Goal: Task Accomplishment & Management: Use online tool/utility

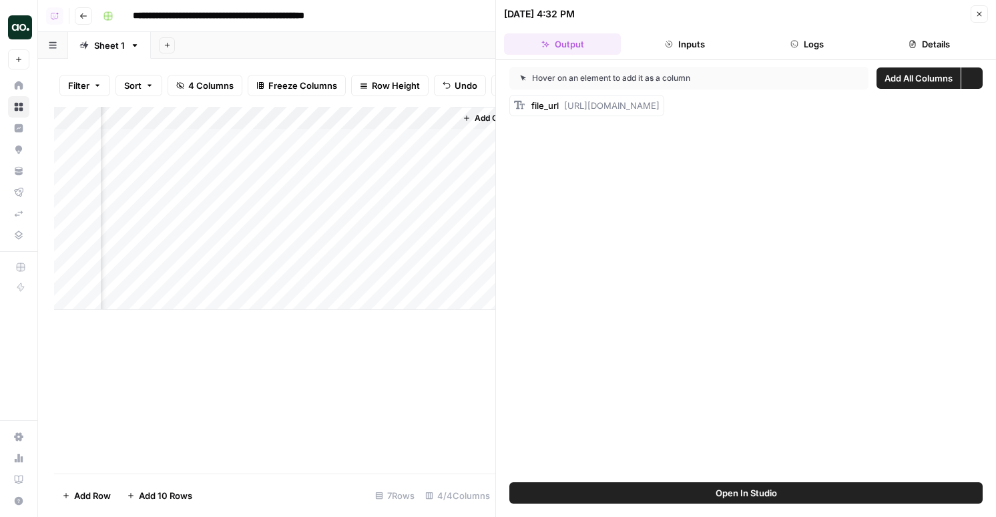
scroll to position [0, 411]
click at [408, 254] on div "Add Column" at bounding box center [274, 208] width 441 height 203
click at [310, 255] on div "Add Column" at bounding box center [274, 208] width 441 height 203
click at [810, 43] on button "Logs" at bounding box center [807, 43] width 117 height 21
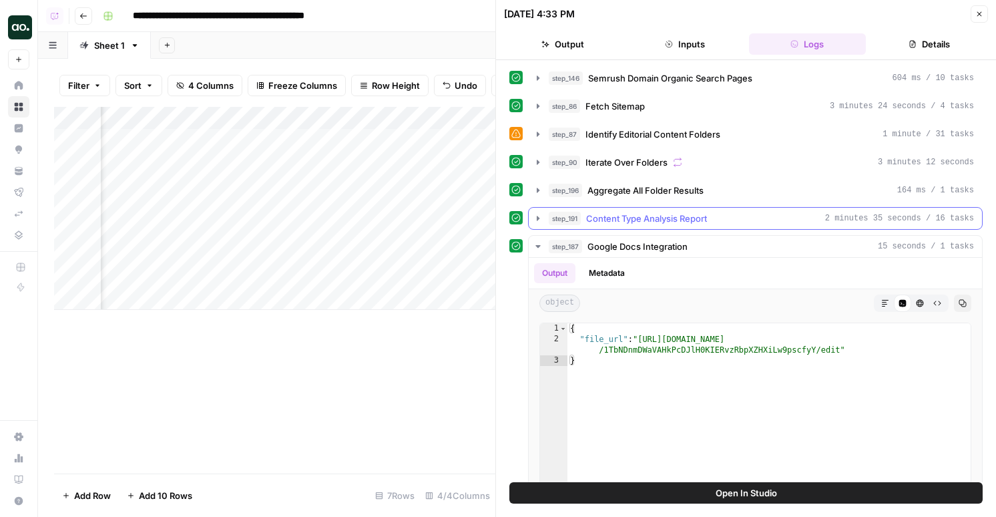
click at [673, 219] on span "Content Type Analysis Report" at bounding box center [646, 218] width 121 height 13
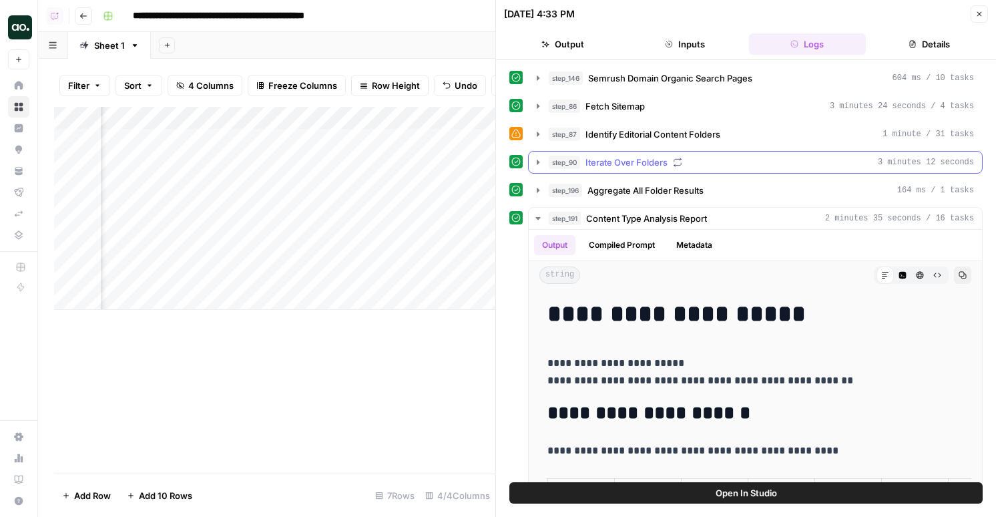
click at [665, 163] on span "Iterate Over Folders" at bounding box center [626, 162] width 82 height 13
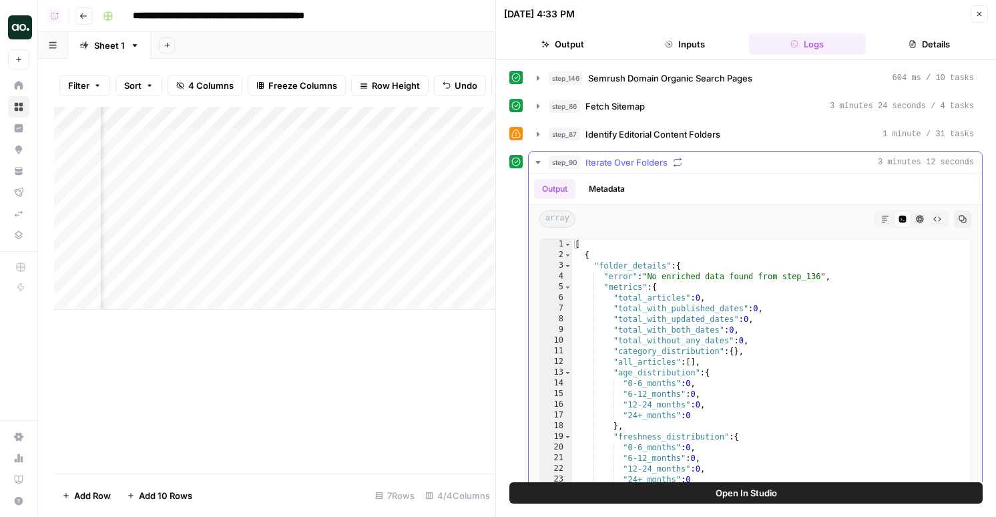
click at [619, 188] on button "Metadata" at bounding box center [607, 189] width 52 height 20
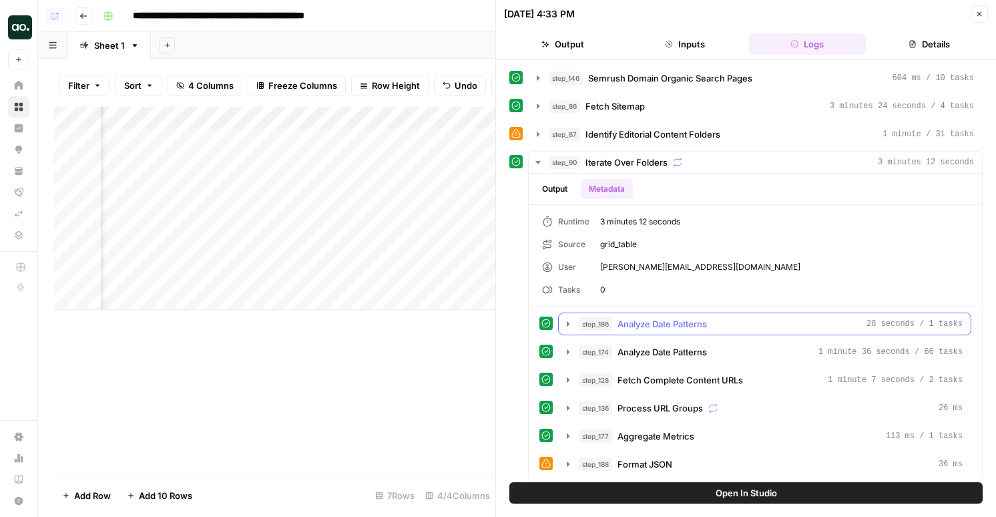
click at [690, 328] on span "Analyze Date Patterns" at bounding box center [661, 323] width 89 height 13
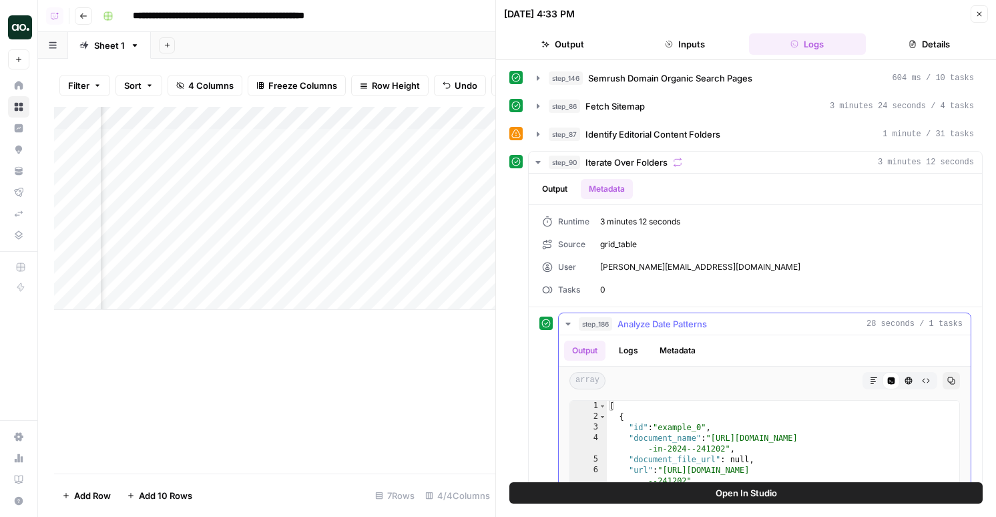
click at [690, 324] on span "Analyze Date Patterns" at bounding box center [661, 323] width 89 height 13
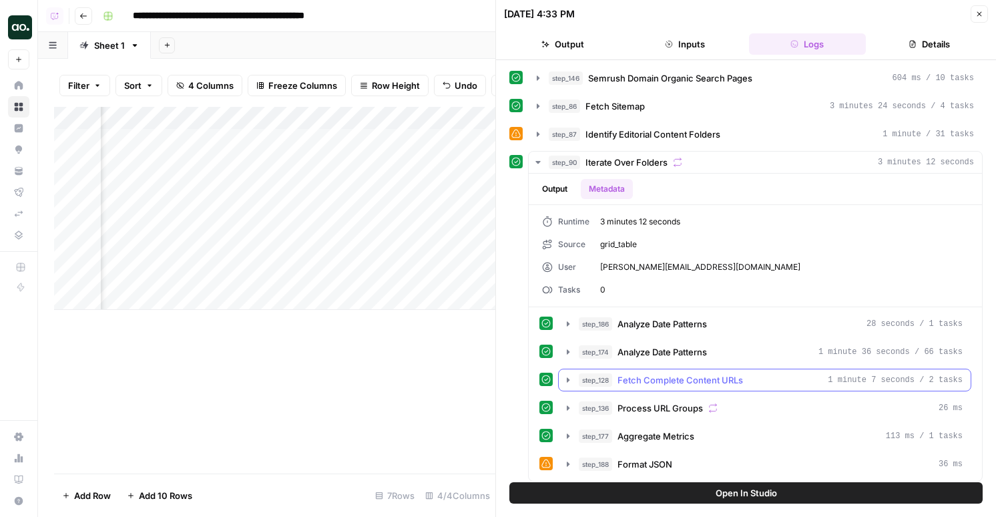
click at [676, 374] on span "Fetch Complete Content URLs" at bounding box center [679, 379] width 125 height 13
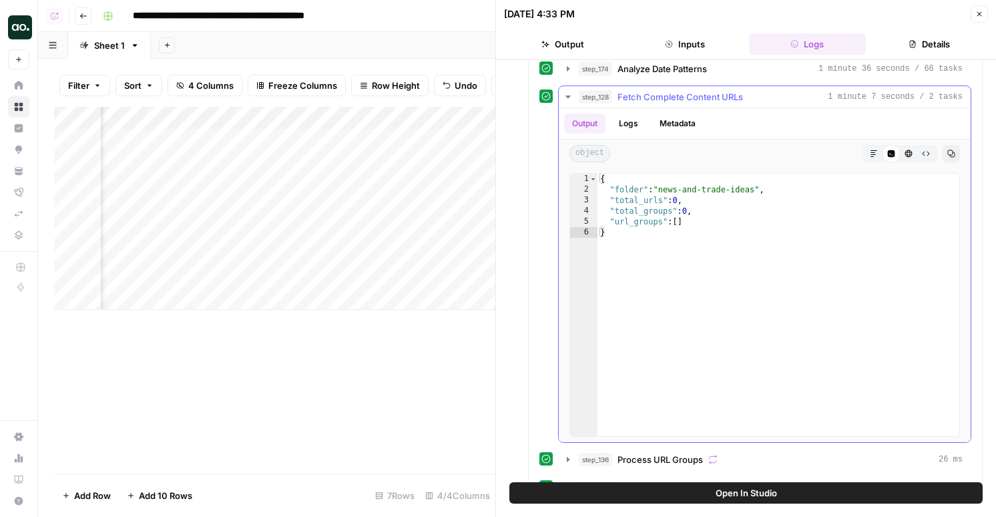
scroll to position [307, 0]
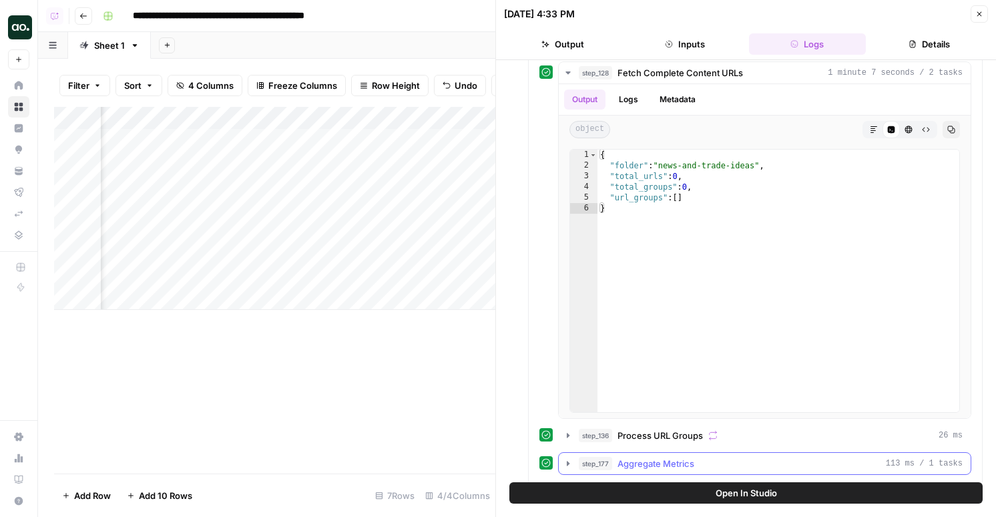
click at [662, 463] on span "Aggregate Metrics" at bounding box center [655, 463] width 77 height 13
click at [663, 426] on button "step_136 Process URL Groups 26 ms" at bounding box center [765, 434] width 412 height 21
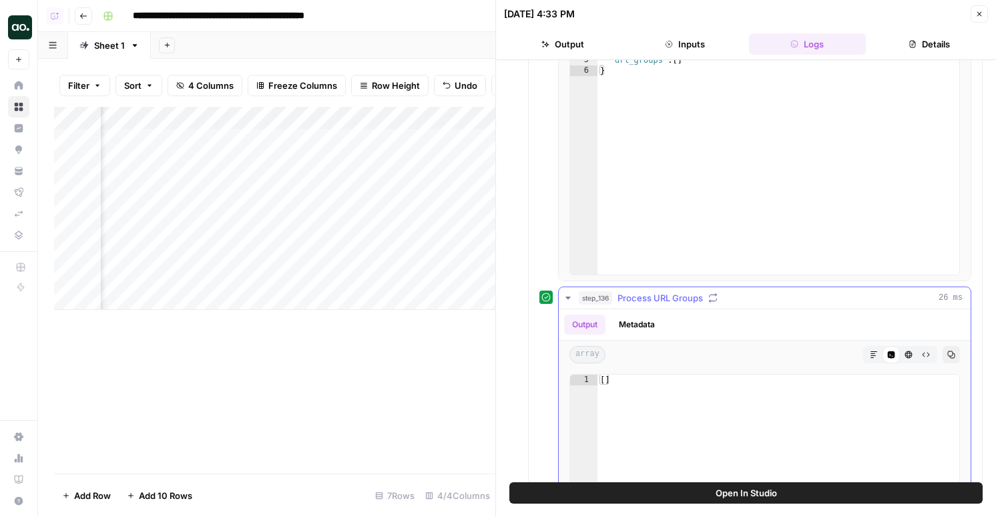
scroll to position [610, 0]
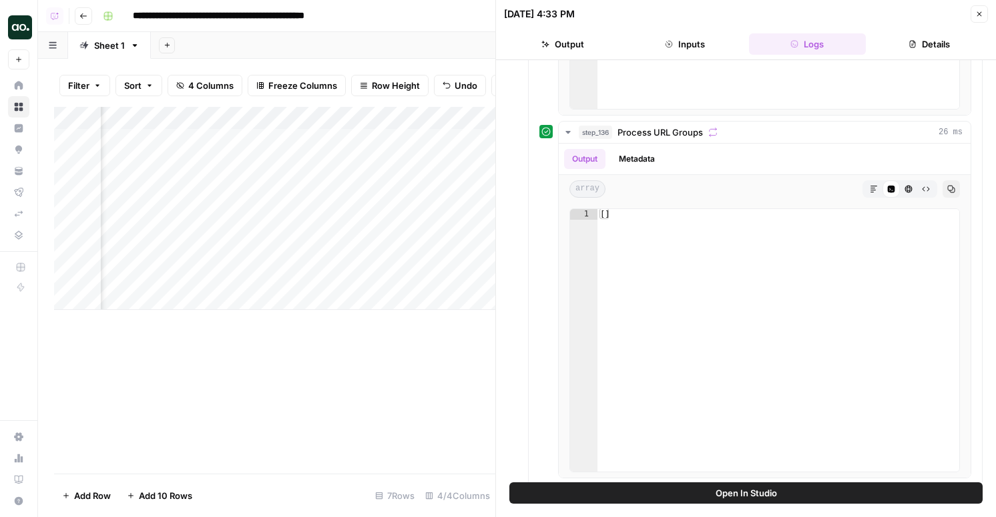
click at [317, 206] on div "Add Column" at bounding box center [274, 208] width 441 height 203
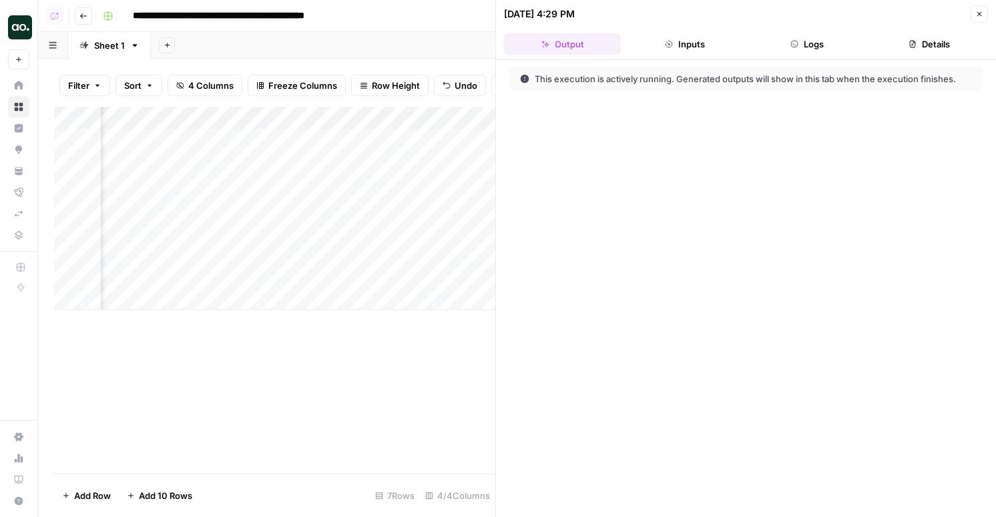
click at [810, 53] on button "Logs" at bounding box center [807, 43] width 117 height 21
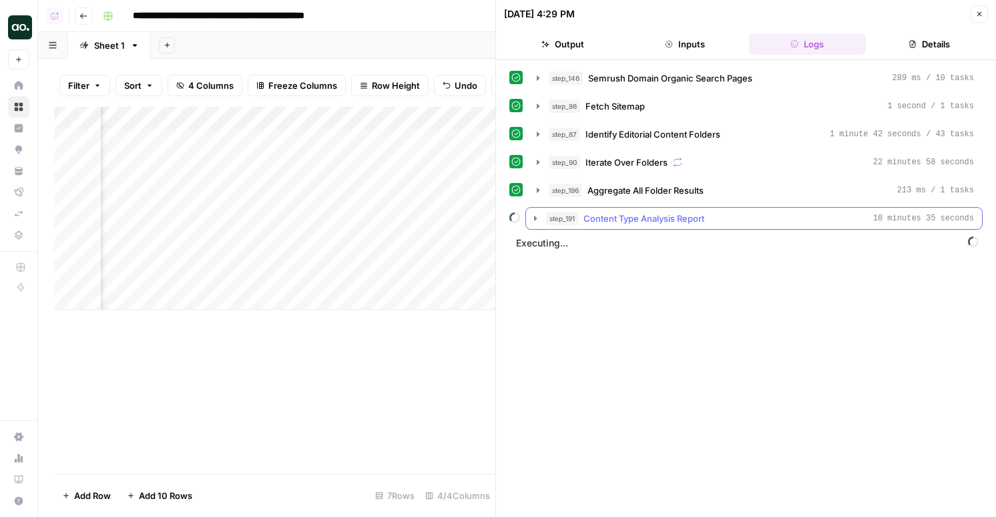
click at [699, 217] on span "Content Type Analysis Report" at bounding box center [643, 218] width 121 height 13
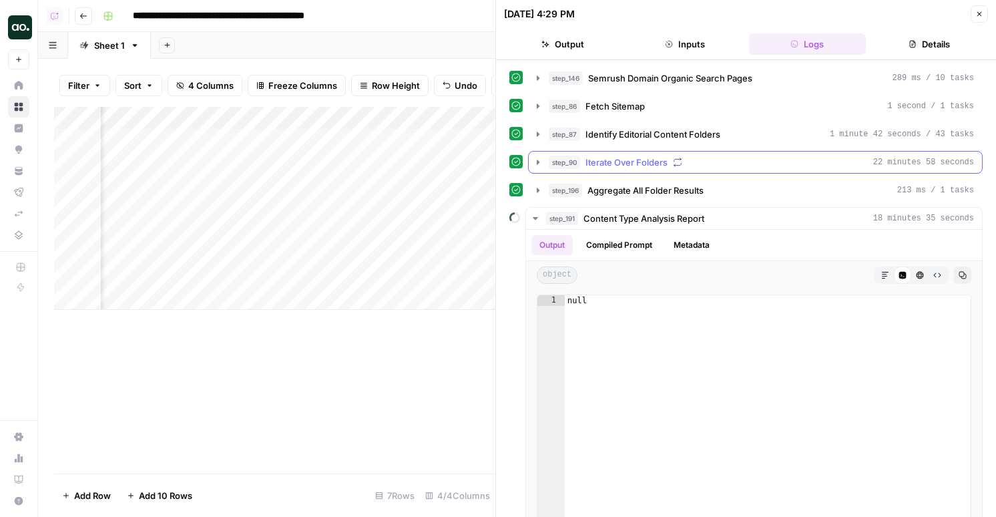
click at [674, 169] on button "step_90 Iterate Over Folders 22 minutes 58 seconds" at bounding box center [755, 162] width 453 height 21
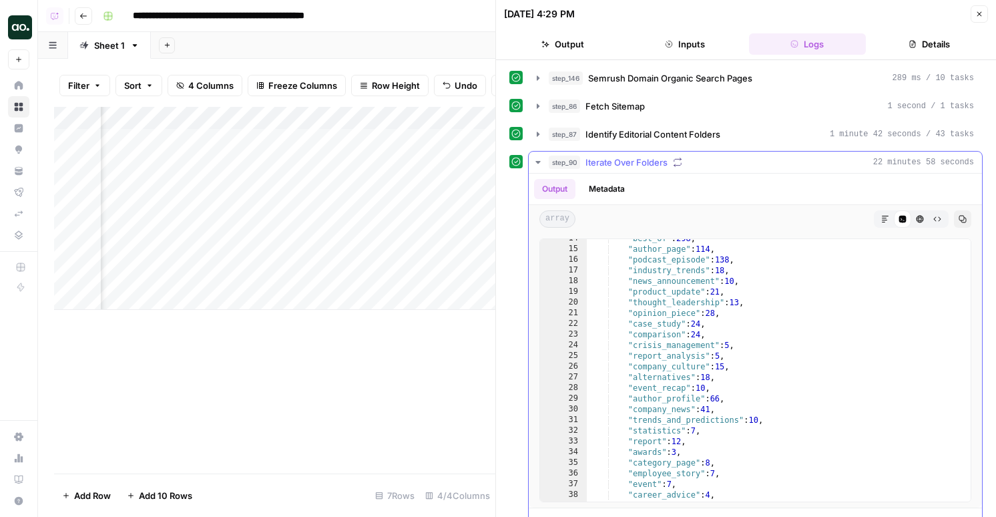
scroll to position [5, 0]
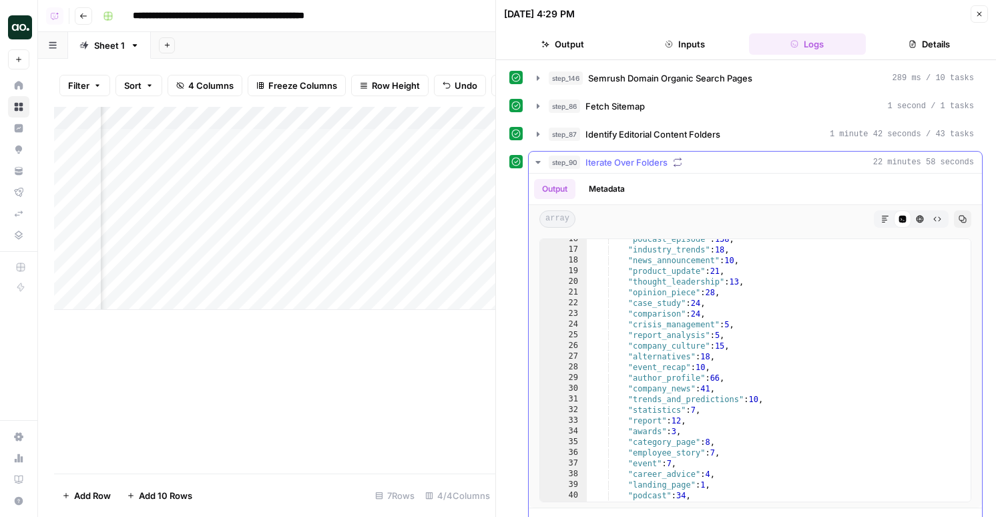
click at [602, 189] on button "Metadata" at bounding box center [607, 189] width 52 height 20
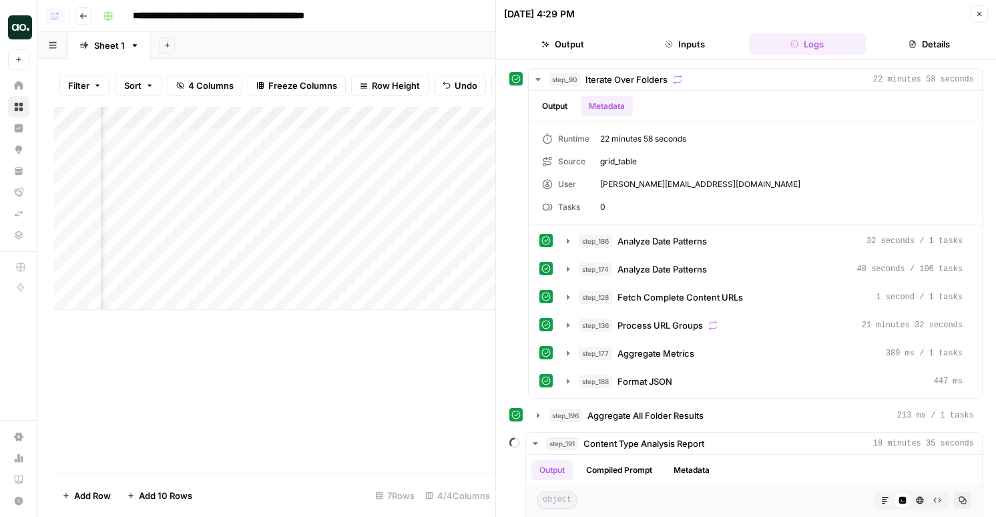
scroll to position [0, 0]
click at [256, 274] on div "Add Column" at bounding box center [274, 208] width 441 height 203
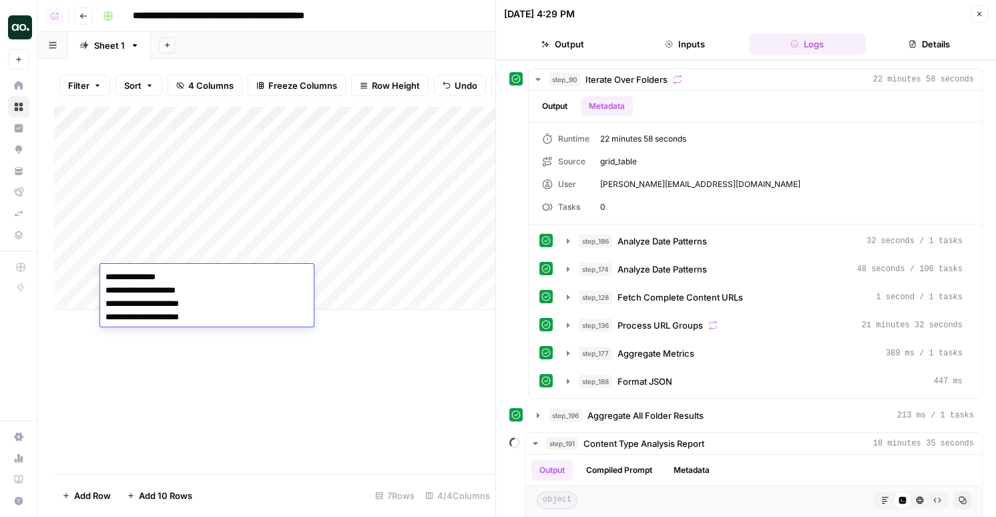
drag, startPoint x: 174, startPoint y: 274, endPoint x: 233, endPoint y: 330, distance: 81.7
click at [233, 330] on body "**********" at bounding box center [498, 258] width 996 height 517
type textarea "**********"
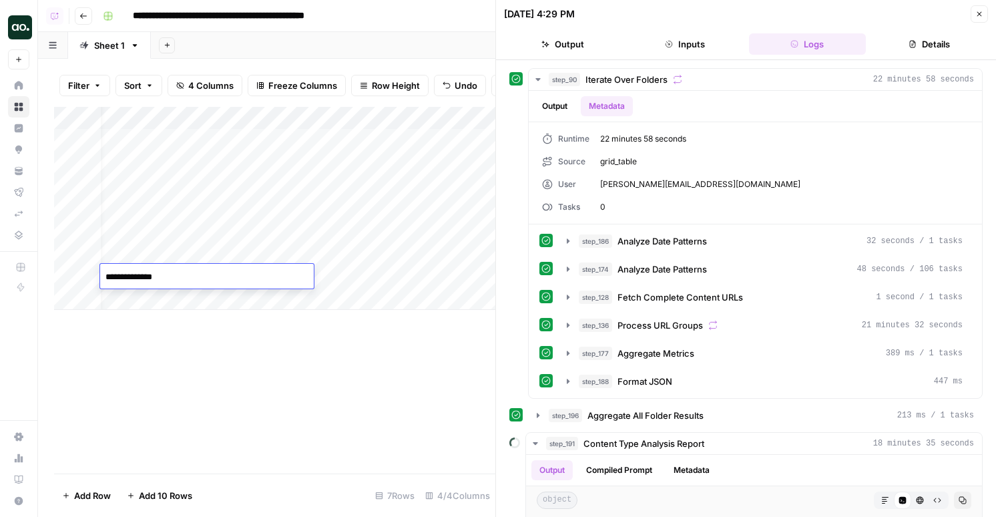
scroll to position [0, 22]
click at [370, 282] on div "Add Column" at bounding box center [274, 208] width 441 height 203
click at [267, 275] on div "Add Column" at bounding box center [274, 208] width 441 height 203
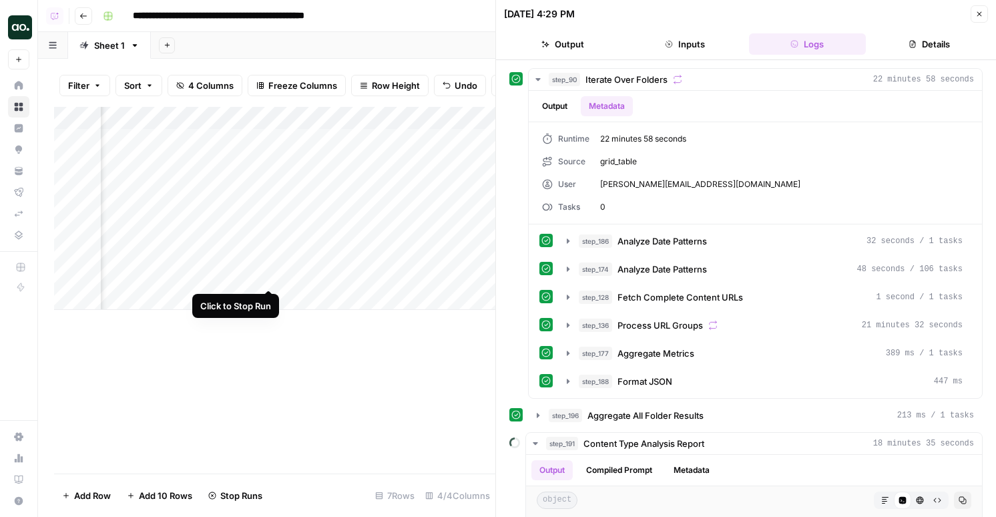
scroll to position [0, 0]
click at [181, 274] on div "Add Column" at bounding box center [274, 208] width 441 height 203
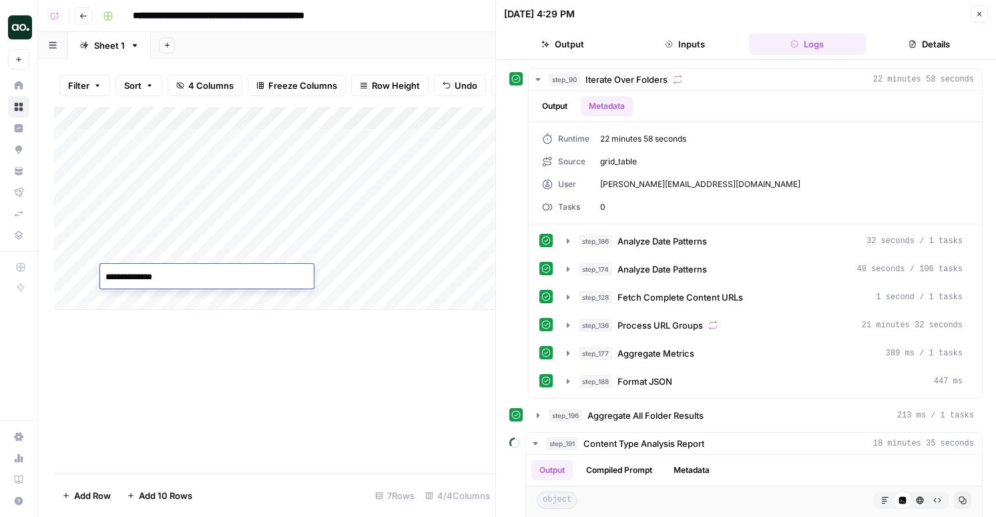
click at [181, 274] on textarea "**********" at bounding box center [207, 277] width 214 height 19
click at [158, 276] on textarea "**********" at bounding box center [207, 277] width 214 height 19
click at [196, 276] on textarea "**********" at bounding box center [207, 277] width 214 height 19
click at [338, 280] on div "Add Column" at bounding box center [274, 208] width 441 height 203
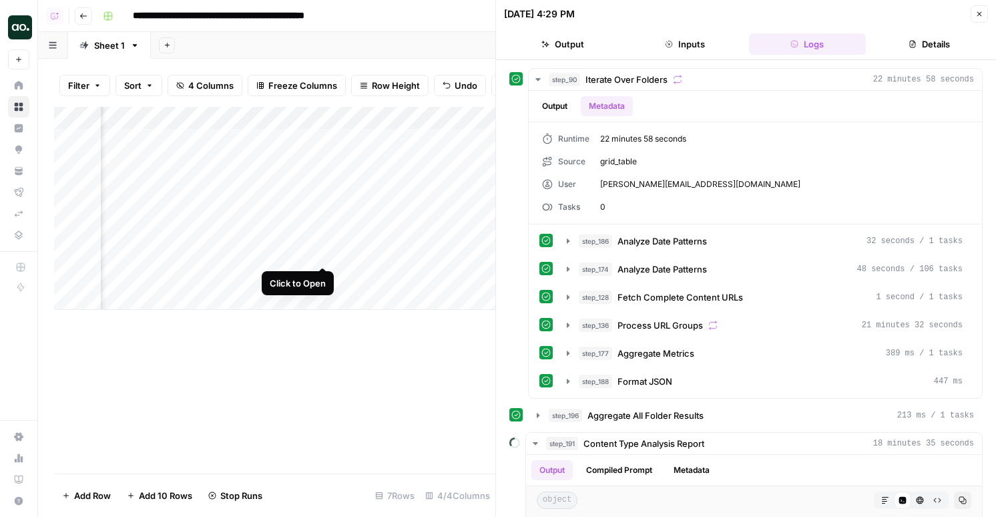
click at [325, 253] on div "Add Column" at bounding box center [274, 208] width 441 height 203
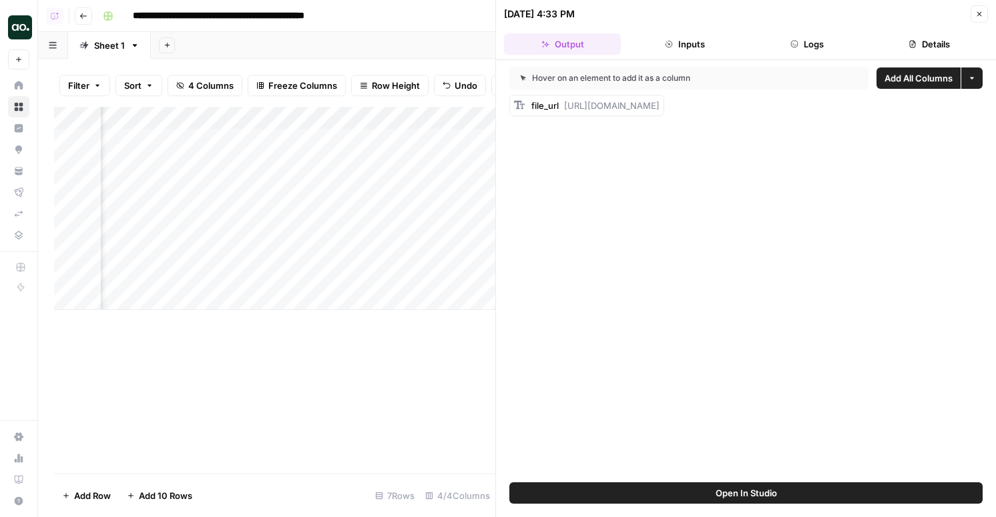
click at [782, 39] on button "Logs" at bounding box center [807, 43] width 117 height 21
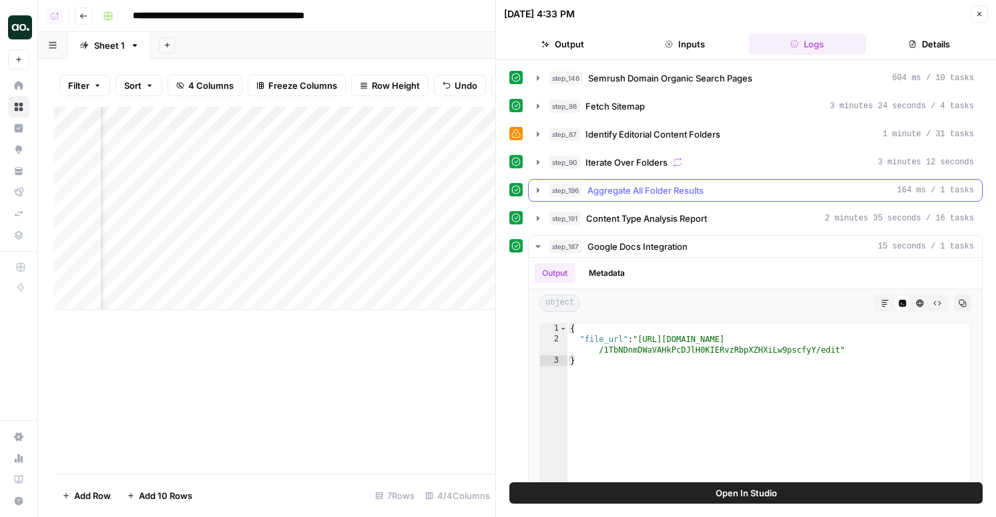
click at [670, 184] on span "Aggregate All Folder Results" at bounding box center [645, 190] width 116 height 13
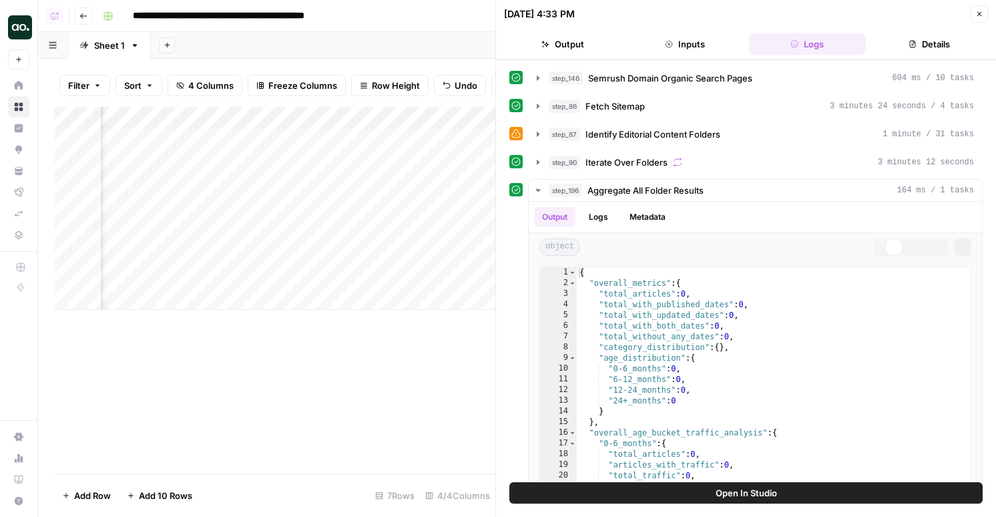
click at [671, 171] on button "step_90 Iterate Over Folders 3 minutes 12 seconds" at bounding box center [755, 162] width 453 height 21
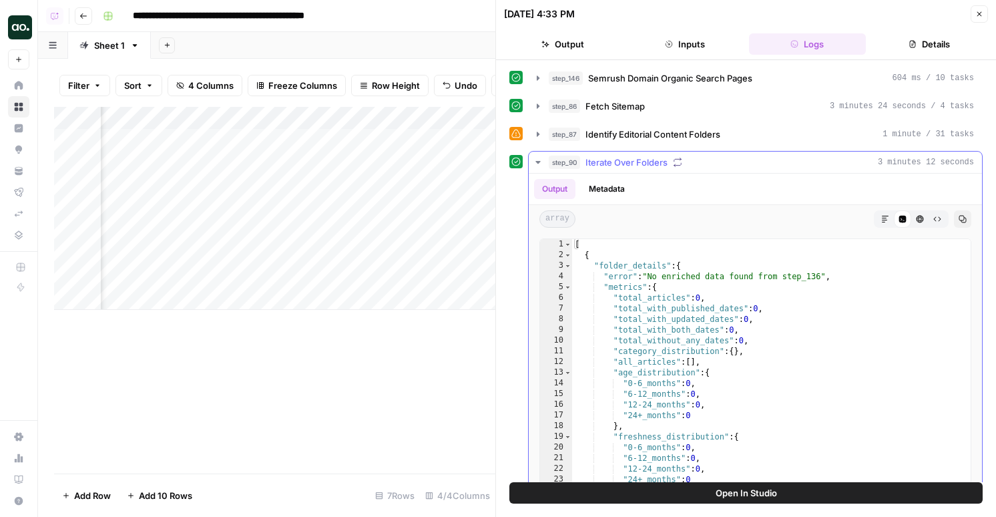
click at [611, 180] on button "Metadata" at bounding box center [607, 189] width 52 height 20
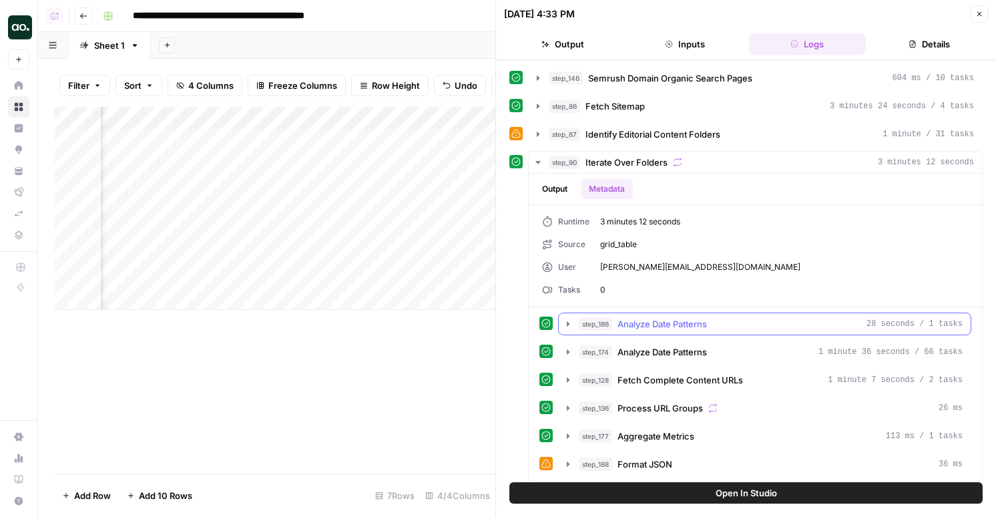
click at [648, 311] on div "Output Metadata Runtime 3 minutes 12 seconds Source grid_table User [PERSON_NAM…" at bounding box center [755, 327] width 453 height 307
click at [651, 352] on span "Analyze Date Patterns" at bounding box center [661, 351] width 89 height 13
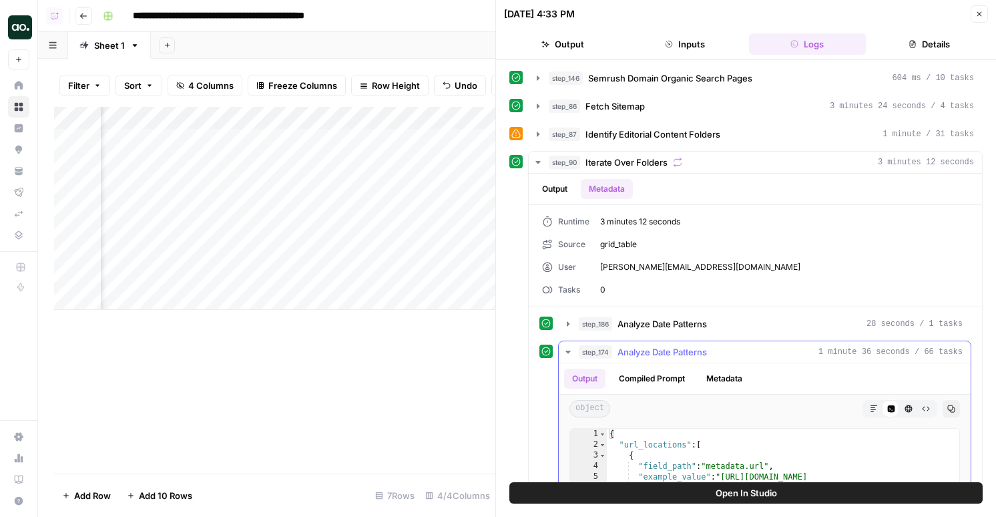
scroll to position [55, 0]
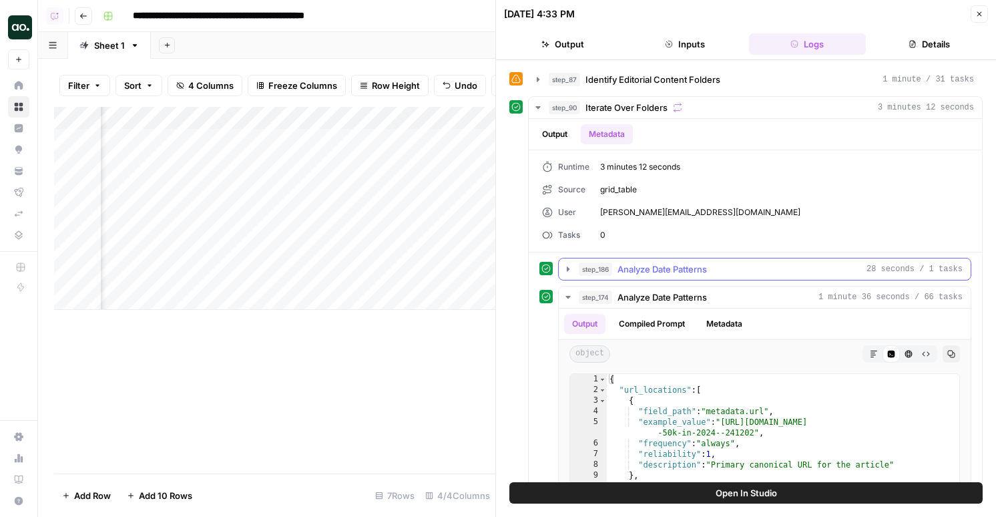
click at [657, 264] on span "Analyze Date Patterns" at bounding box center [661, 268] width 89 height 13
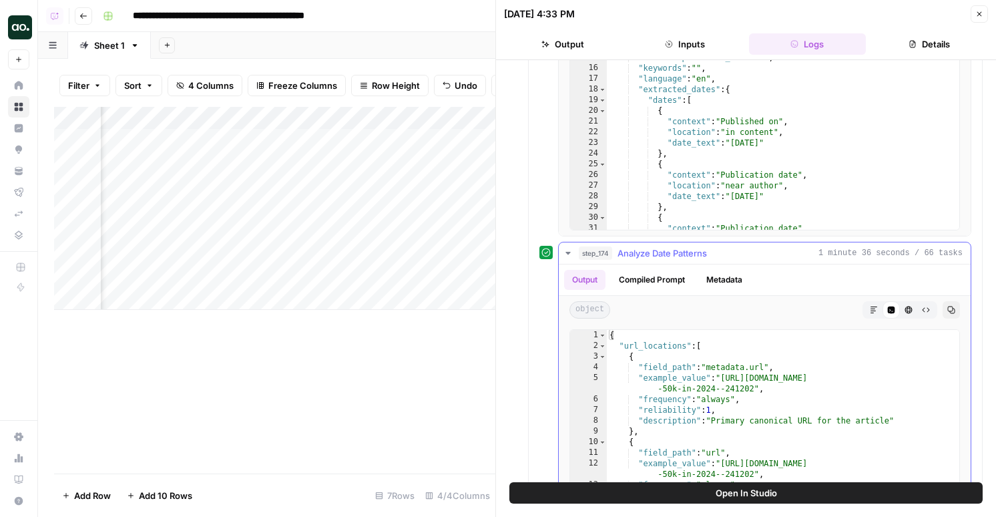
scroll to position [689, 0]
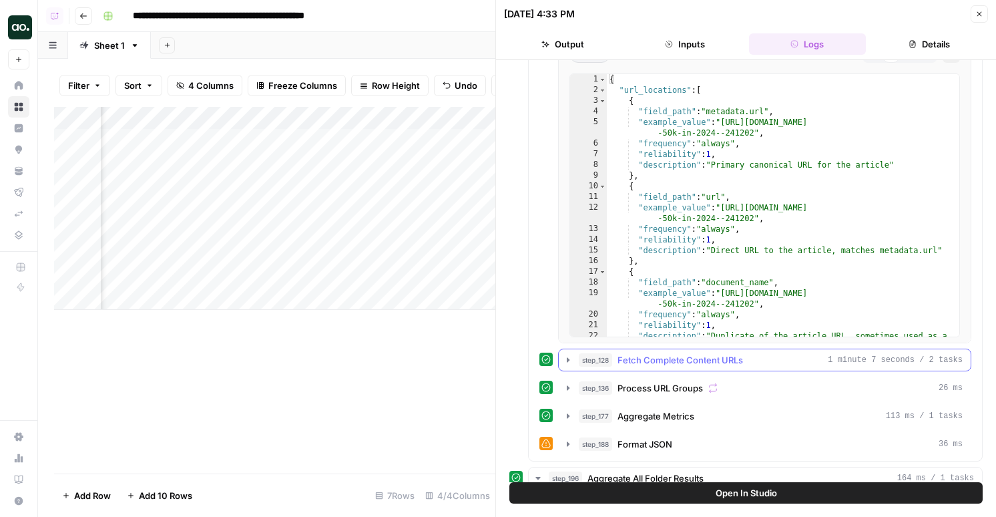
click at [659, 354] on span "Fetch Complete Content URLs" at bounding box center [679, 359] width 125 height 13
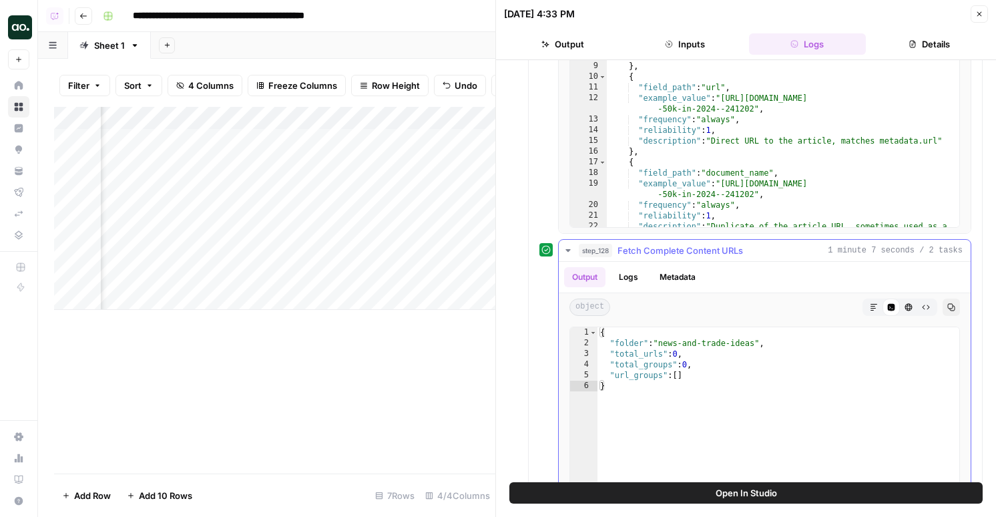
scroll to position [914, 0]
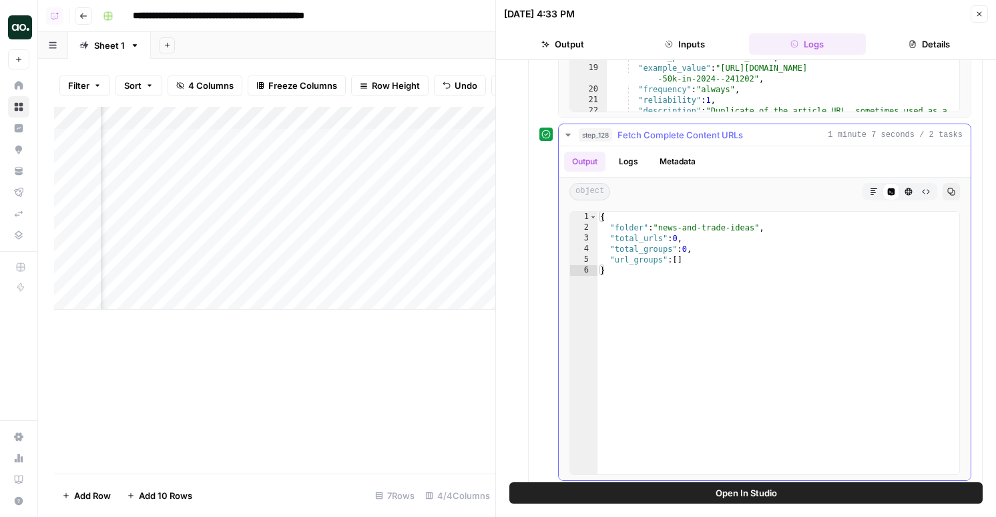
click at [637, 170] on button "Logs" at bounding box center [628, 162] width 35 height 20
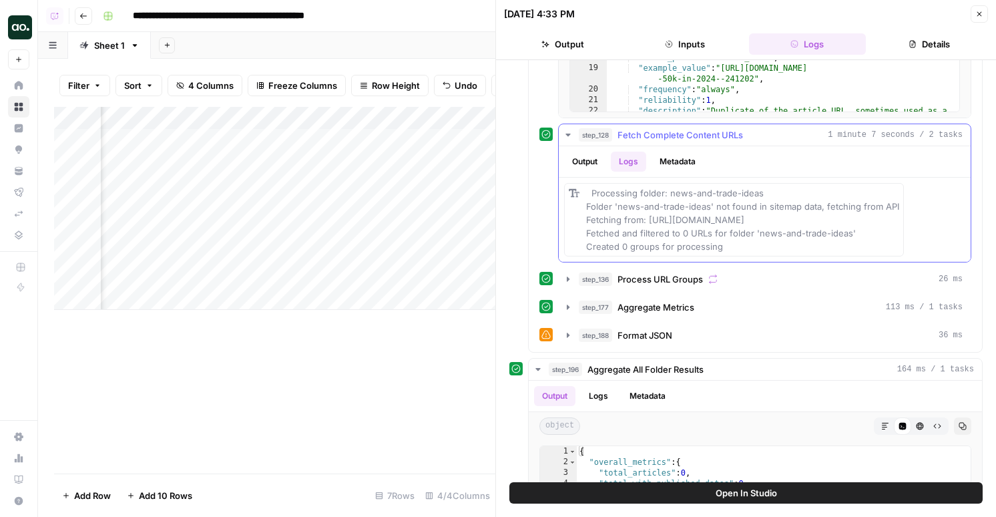
drag, startPoint x: 744, startPoint y: 250, endPoint x: 561, endPoint y: 203, distance: 188.9
click at [561, 203] on div "Processing folder: news-and-trade-ideas Folder 'news-and-trade-ideas' not found…" at bounding box center [765, 220] width 412 height 84
copy span "Processing folder: news-and-trade-ideas Folder 'news-and-trade-ideas' not found…"
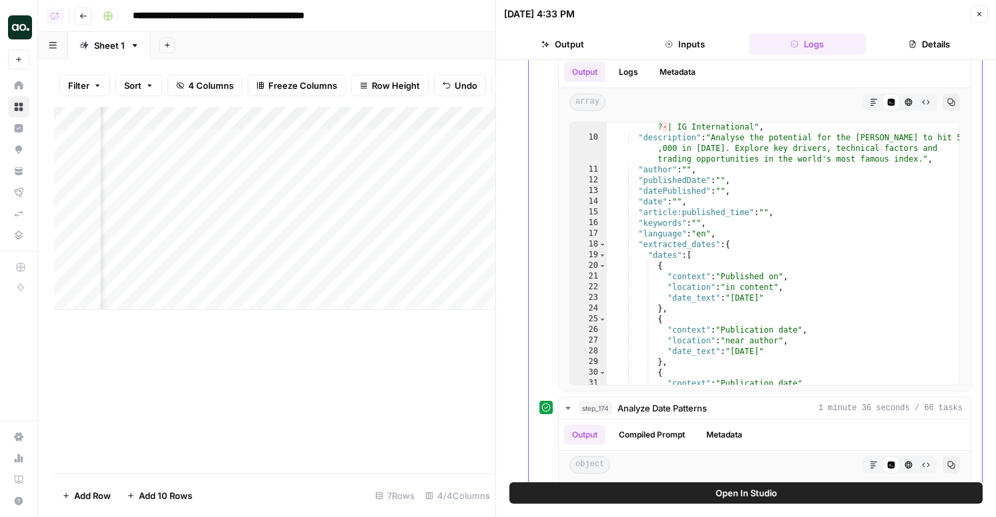
scroll to position [0, 0]
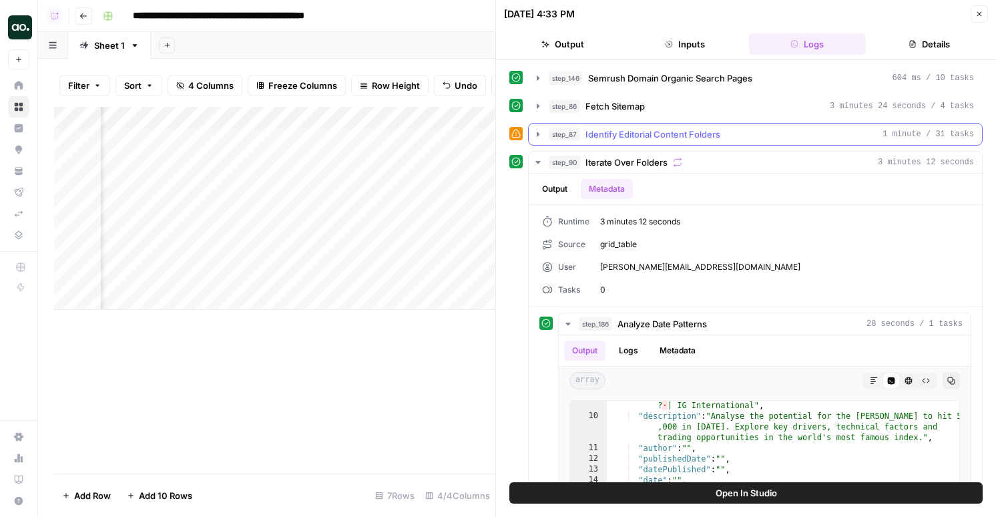
click at [592, 134] on span "Identify Editorial Content Folders" at bounding box center [652, 133] width 135 height 13
